Goal: Transaction & Acquisition: Purchase product/service

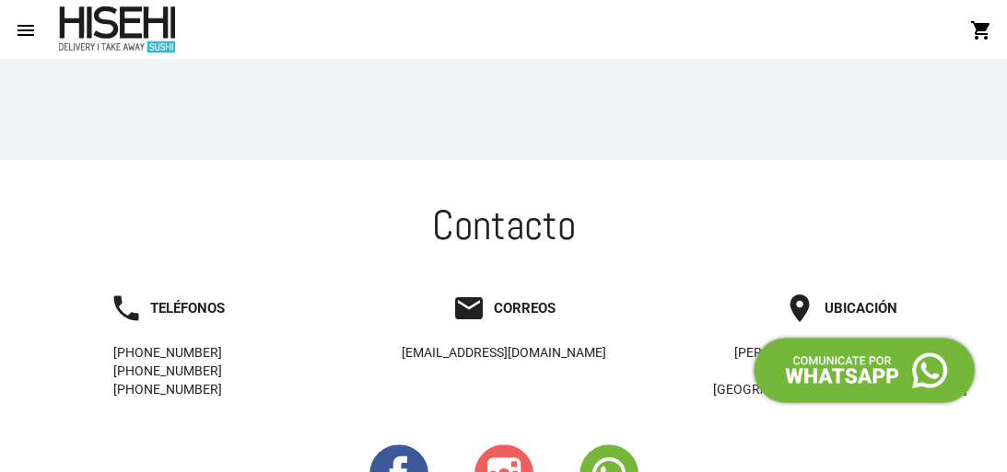
scroll to position [2068, 0]
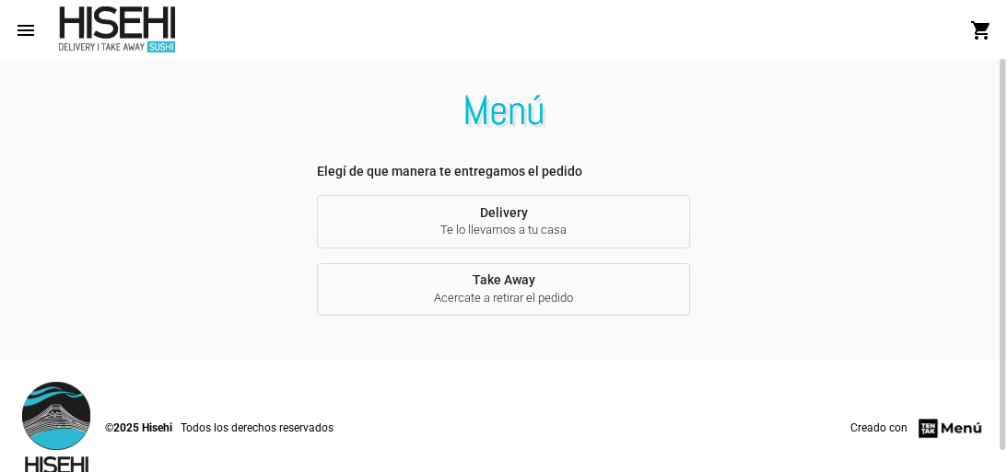
click at [530, 288] on button "Take Away Acercate a retirar el pedido" at bounding box center [503, 289] width 373 height 53
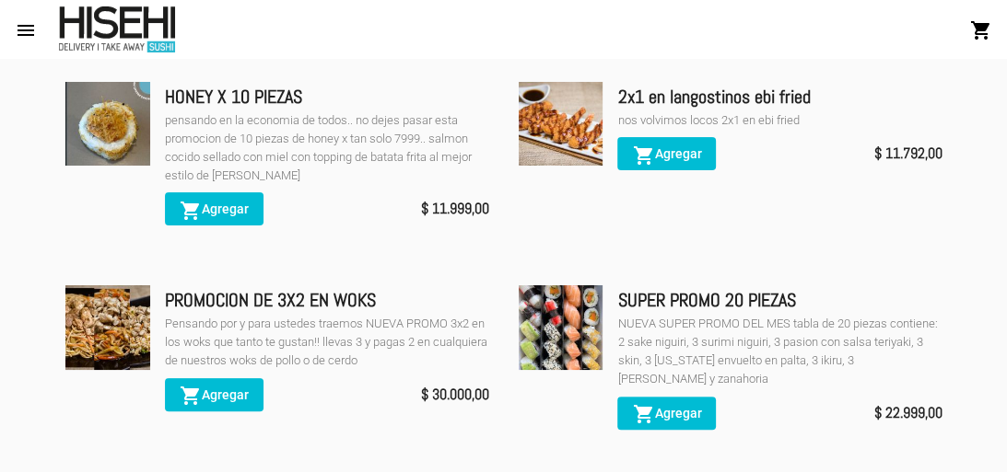
scroll to position [147, 0]
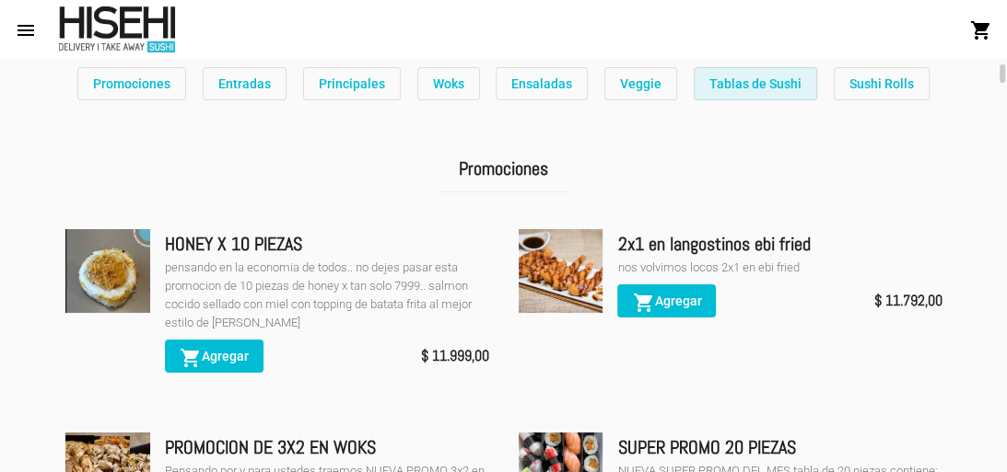
click at [764, 90] on span "Tablas de Sushi" at bounding box center [755, 83] width 92 height 15
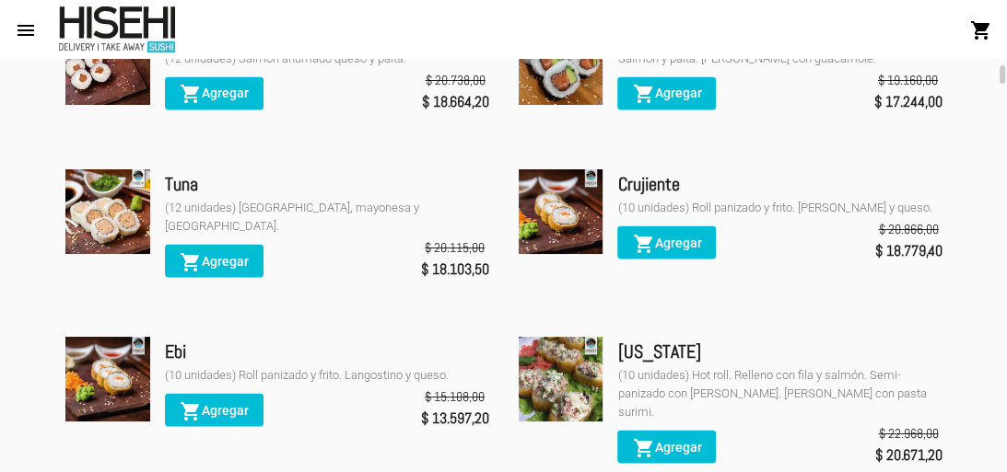
scroll to position [7198, 0]
